Goal: Communication & Community: Answer question/provide support

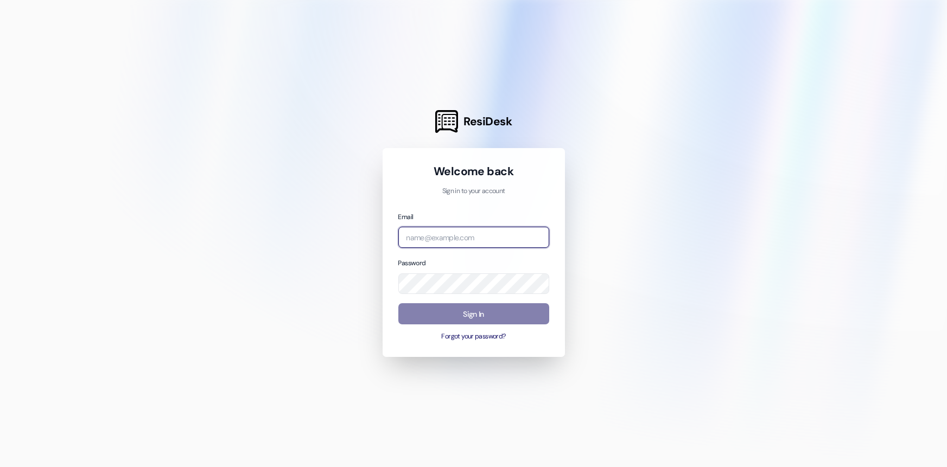
type input "[PERSON_NAME][EMAIL_ADDRESS][DOMAIN_NAME]"
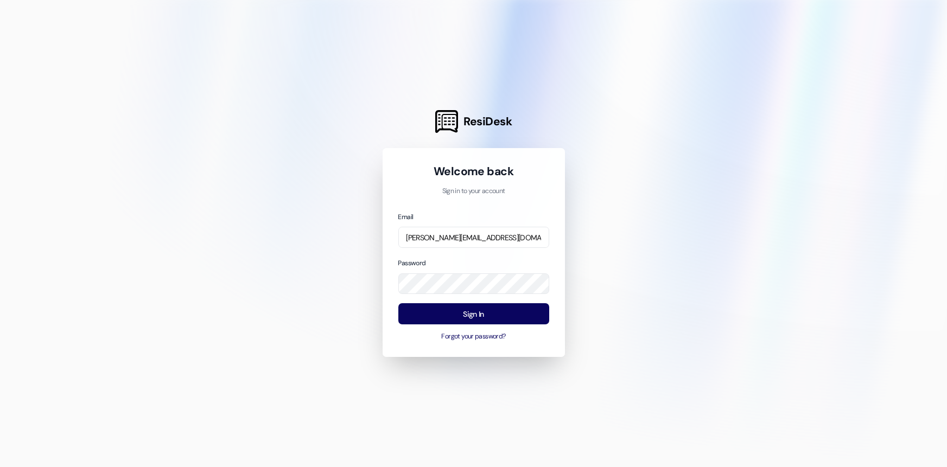
click at [345, 265] on div at bounding box center [473, 233] width 947 height 467
click at [443, 312] on button "Sign In" at bounding box center [473, 313] width 151 height 21
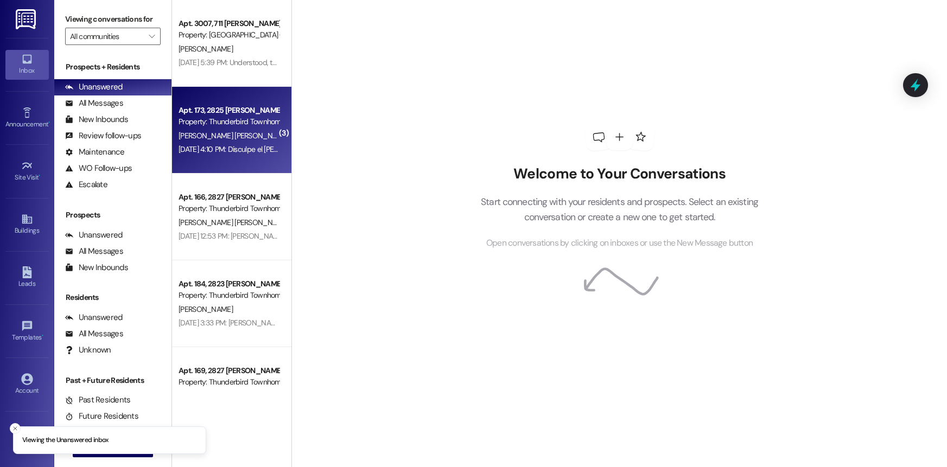
click at [224, 150] on div "[DATE] 4:10 PM: Disculpe el [PERSON_NAME] acondicionado no está enfriando me lo…" at bounding box center [404, 149] width 450 height 10
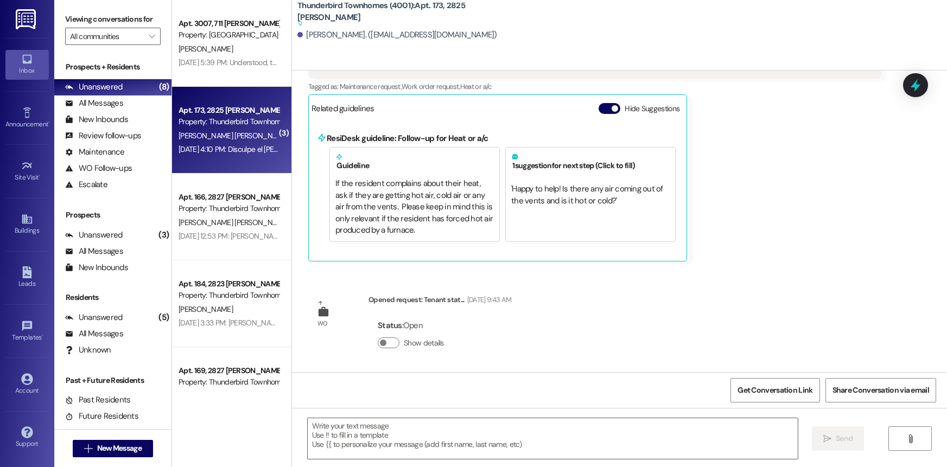
click at [845, 198] on div "[PERSON_NAME] Neutral [DATE] 4:10 PM Translated message: I apologize, the air c…" at bounding box center [594, 131] width 573 height 261
